Goal: Task Accomplishment & Management: Manage account settings

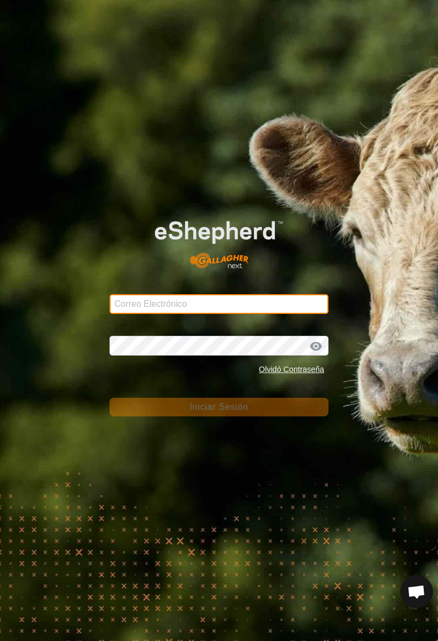
click at [132, 304] on input "Correo Electrónico" at bounding box center [219, 304] width 219 height 20
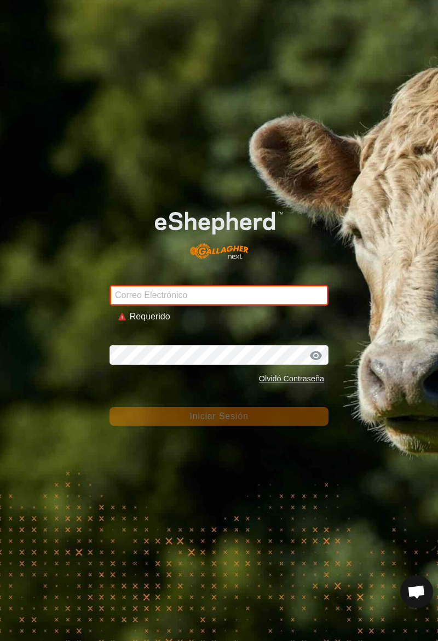
type input "Raul.alvamayo@correoganadero.es"
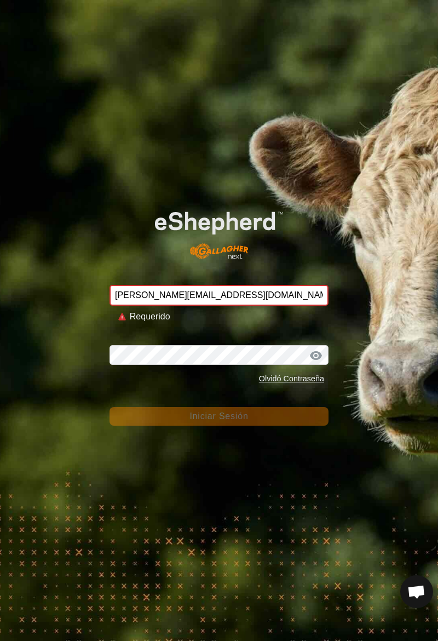
click at [110, 407] on button "Iniciar Sesión" at bounding box center [219, 416] width 219 height 19
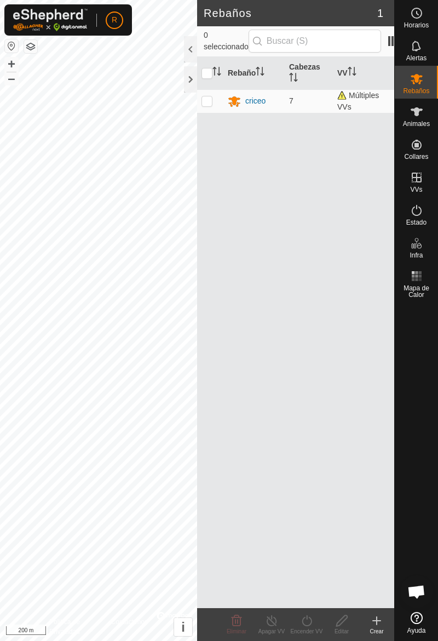
click at [418, 126] on span "Animales" at bounding box center [416, 123] width 27 height 7
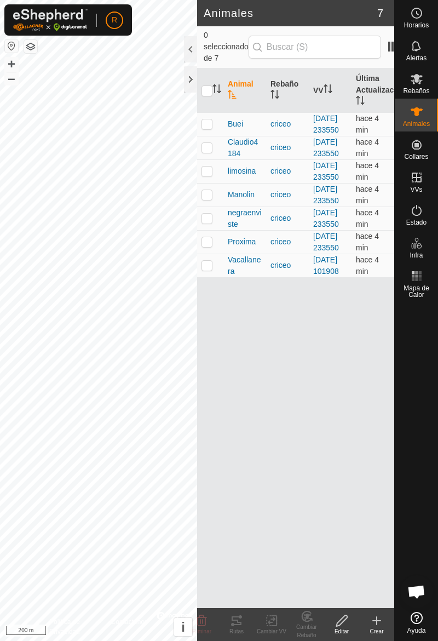
click at [213, 136] on td at bounding box center [210, 124] width 26 height 24
click at [214, 134] on td at bounding box center [210, 124] width 26 height 24
checkbox input "false"
click at [212, 159] on td at bounding box center [210, 148] width 26 height 24
click at [211, 159] on td at bounding box center [210, 148] width 26 height 24
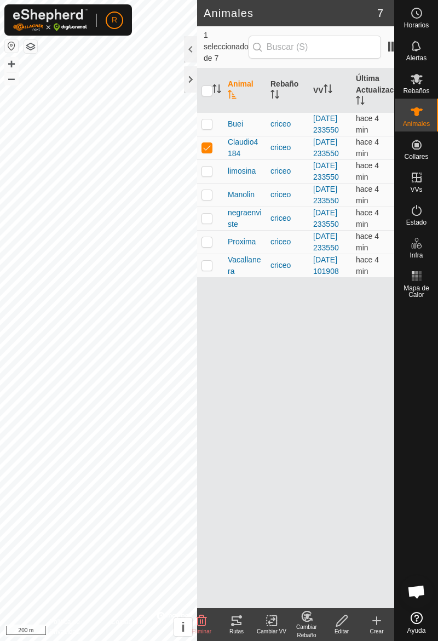
checkbox input "false"
click at [210, 183] on td at bounding box center [210, 171] width 26 height 24
click at [216, 183] on td at bounding box center [210, 171] width 26 height 24
checkbox input "false"
click at [214, 206] on td at bounding box center [210, 195] width 26 height 24
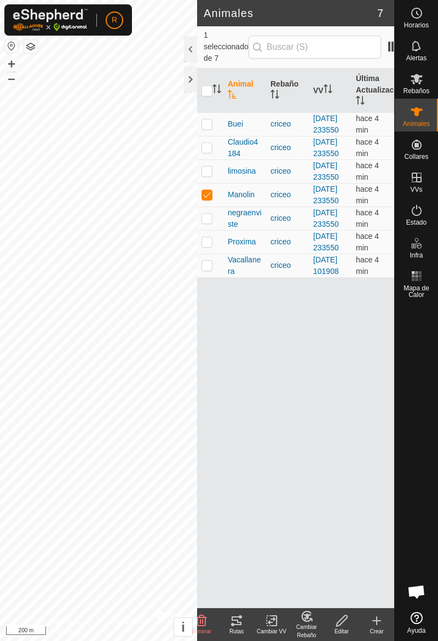
click at [212, 206] on td at bounding box center [210, 195] width 26 height 24
checkbox input "false"
click at [216, 230] on td at bounding box center [210, 218] width 26 height 24
click at [212, 230] on td at bounding box center [210, 218] width 26 height 24
checkbox input "false"
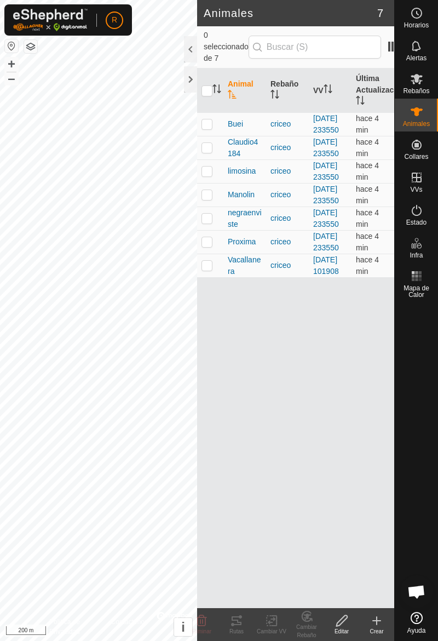
click at [214, 253] on td at bounding box center [210, 242] width 26 height 24
click at [217, 253] on td at bounding box center [210, 242] width 26 height 24
checkbox input "false"
click at [212, 277] on td at bounding box center [210, 265] width 26 height 24
click at [215, 277] on td at bounding box center [210, 265] width 26 height 24
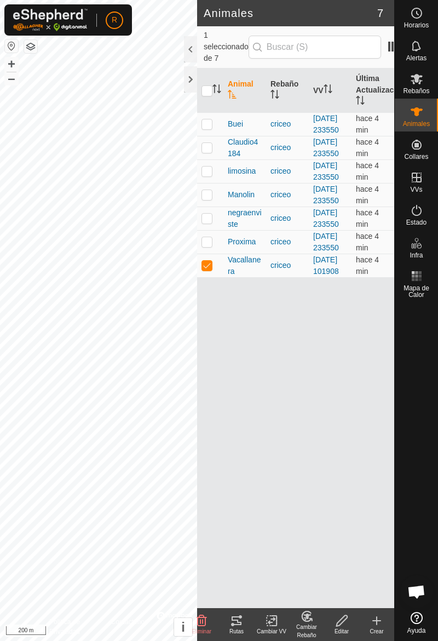
checkbox input "false"
click at [419, 224] on span "Estado" at bounding box center [416, 222] width 20 height 7
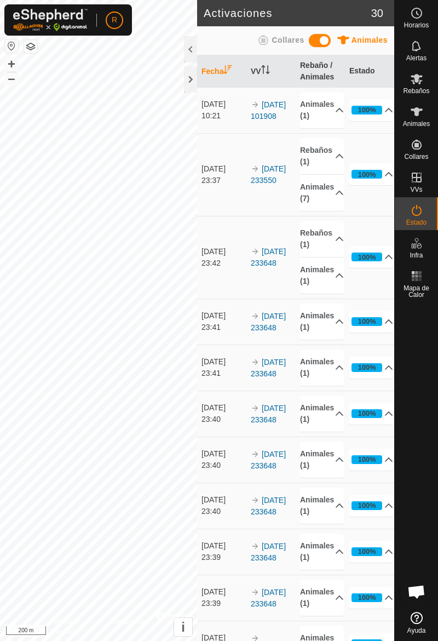
click at [419, 219] on span "Estado" at bounding box center [416, 222] width 20 height 7
click at [384, 114] on p-accordion-header "100%" at bounding box center [371, 110] width 44 height 22
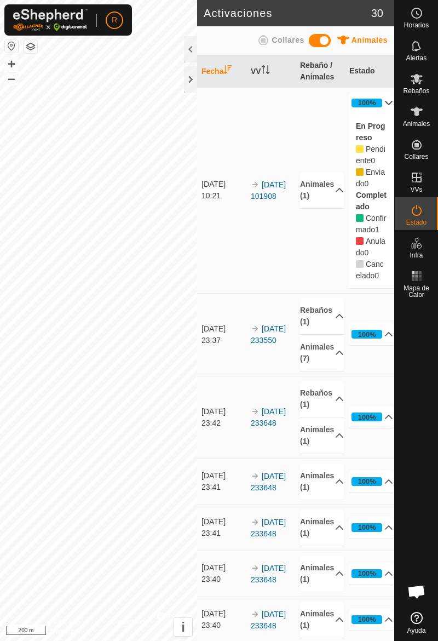
click at [185, 79] on div at bounding box center [190, 79] width 13 height 26
